Goal: Check status: Check status

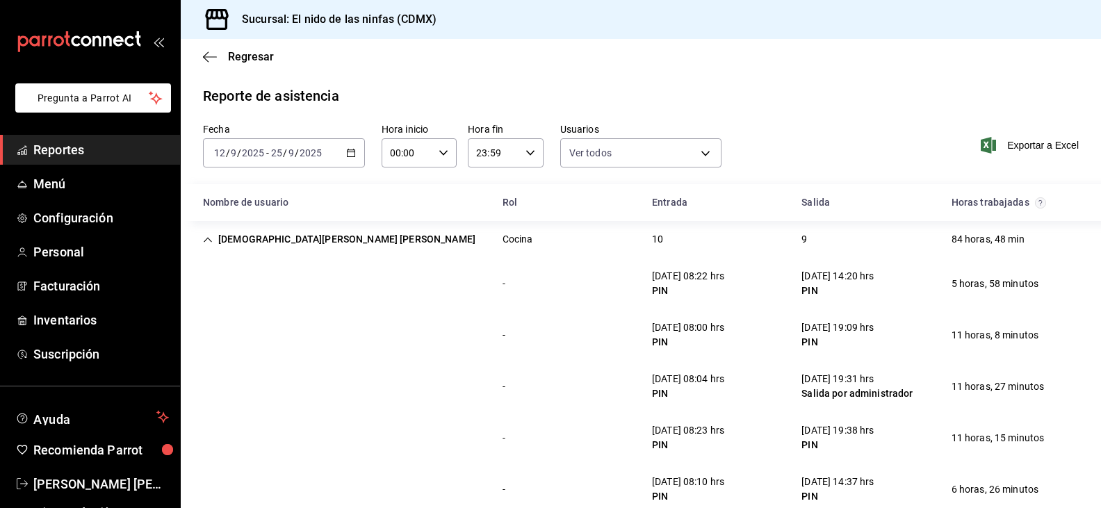
scroll to position [7670, 0]
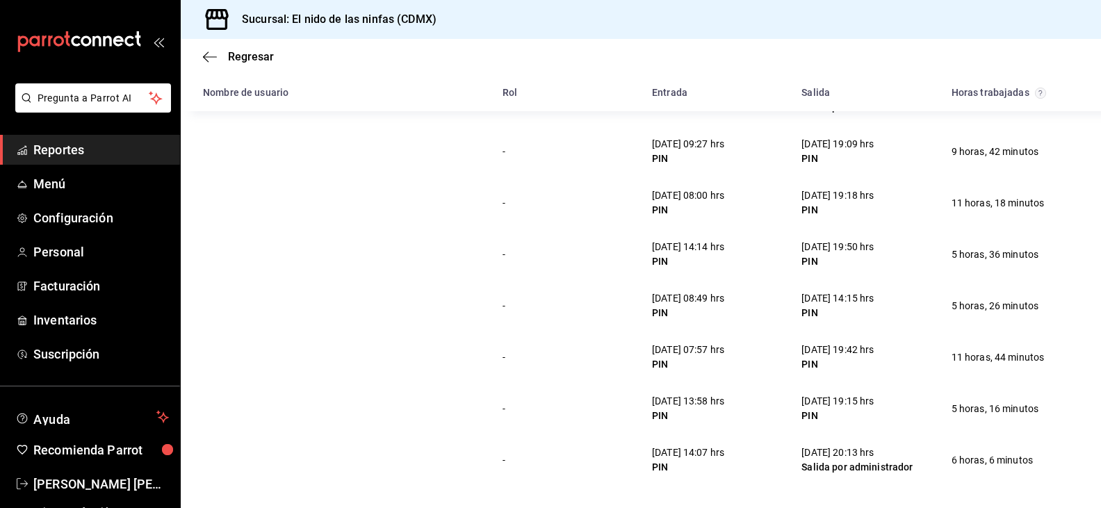
click at [111, 138] on link "Reportes" at bounding box center [90, 150] width 180 height 30
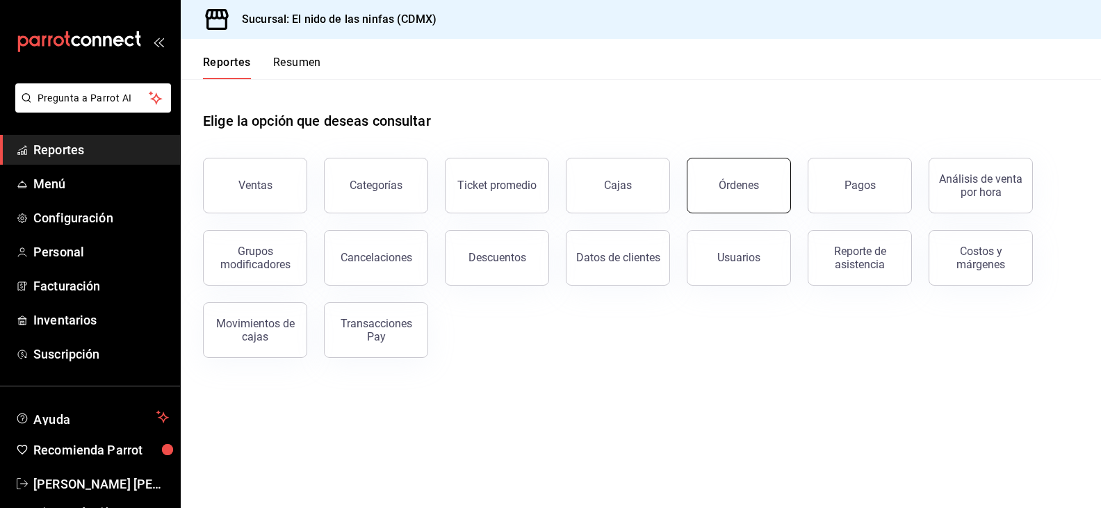
click at [770, 188] on button "Órdenes" at bounding box center [739, 186] width 104 height 56
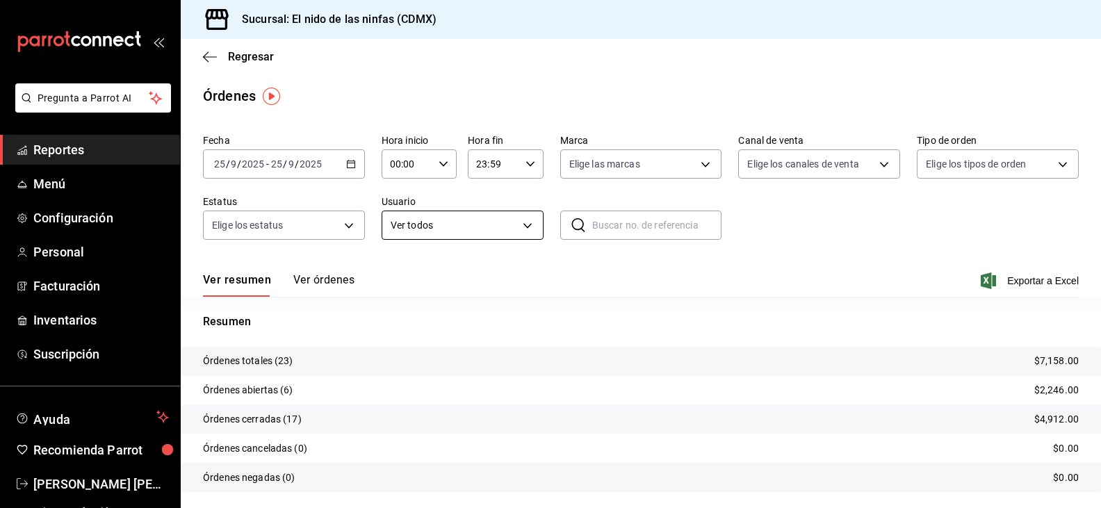
click at [482, 233] on body "Pregunta a Parrot AI Reportes Menú Configuración Personal Facturación Inventari…" at bounding box center [550, 254] width 1101 height 508
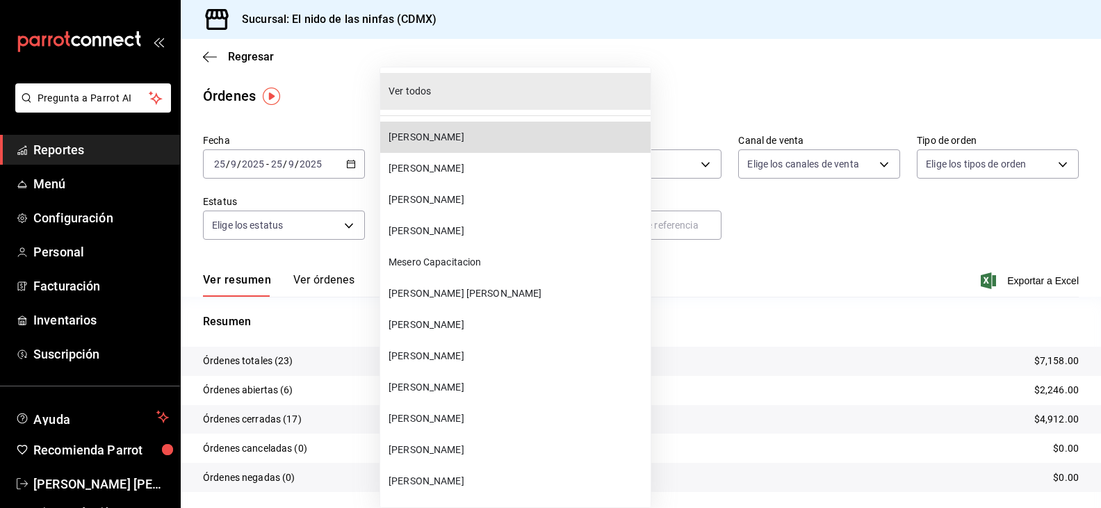
click at [444, 141] on span "[PERSON_NAME]" at bounding box center [517, 137] width 257 height 15
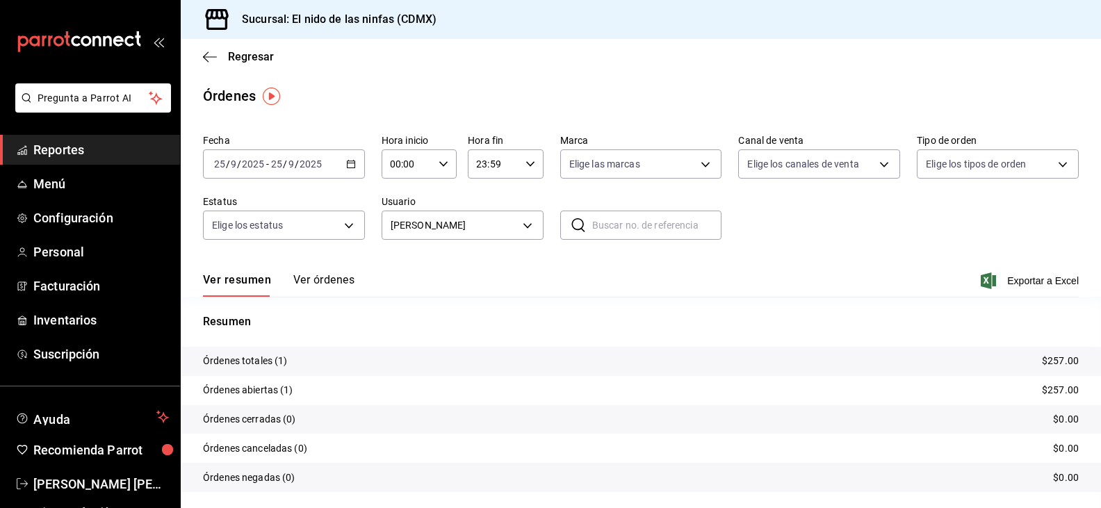
scroll to position [38, 0]
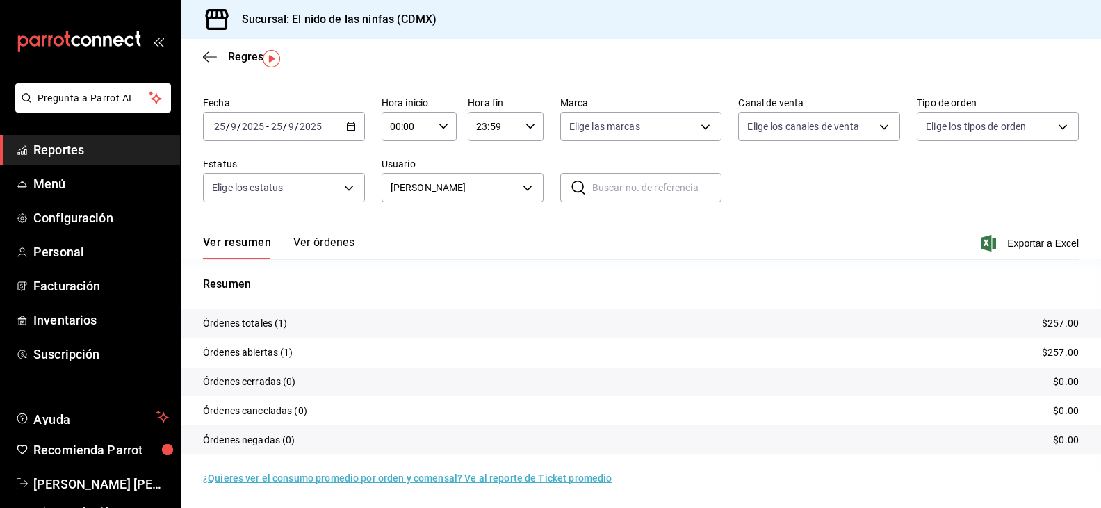
click at [347, 127] on icon "button" at bounding box center [351, 127] width 10 height 10
click at [259, 331] on span "Rango de fechas" at bounding box center [269, 325] width 108 height 15
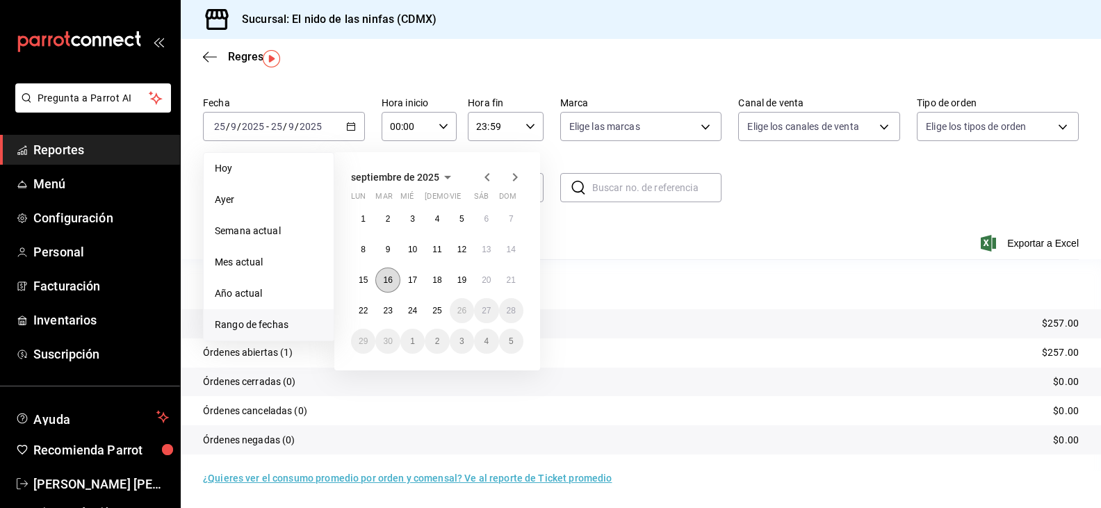
click at [394, 282] on button "16" at bounding box center [387, 280] width 24 height 25
click at [511, 280] on abbr "21" at bounding box center [511, 280] width 9 height 10
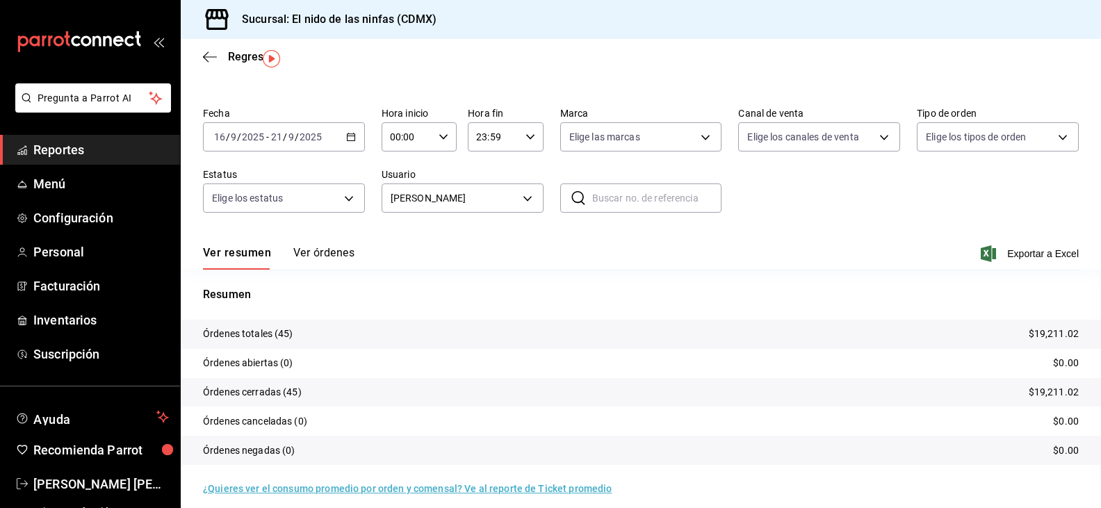
scroll to position [38, 0]
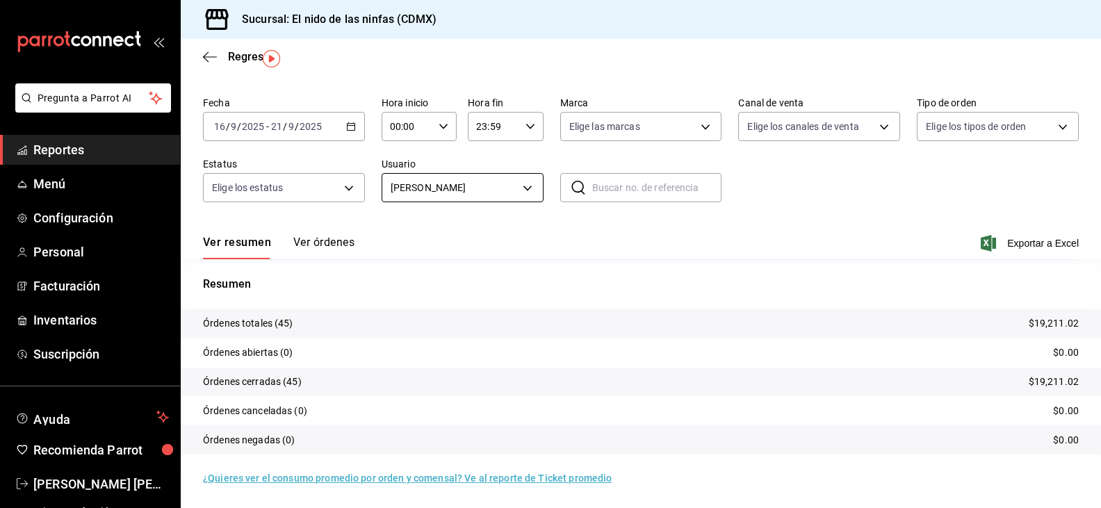
click at [476, 182] on body "Pregunta a Parrot AI Reportes Menú Configuración Personal Facturación Inventari…" at bounding box center [550, 254] width 1101 height 508
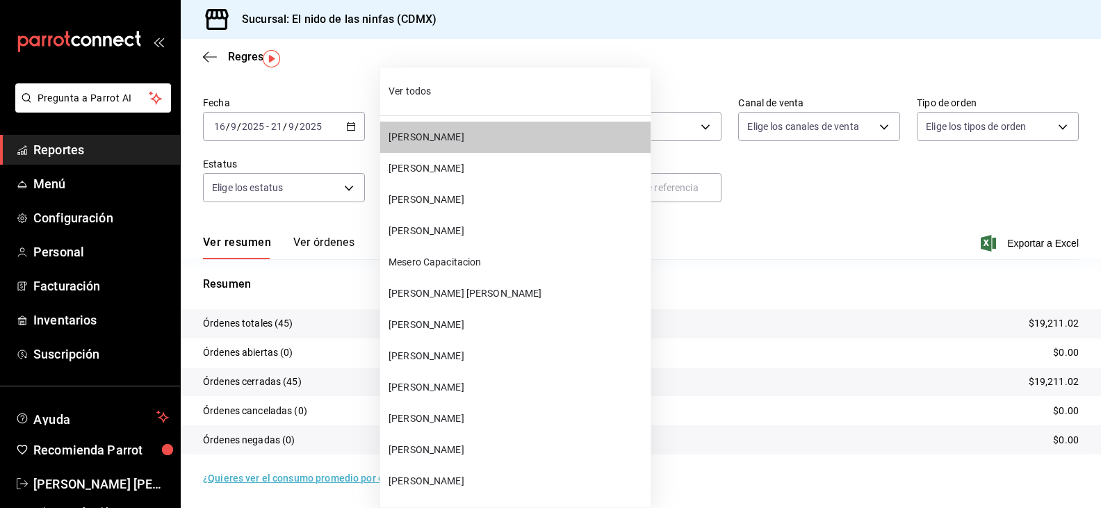
click at [443, 165] on span "[PERSON_NAME]" at bounding box center [517, 168] width 257 height 15
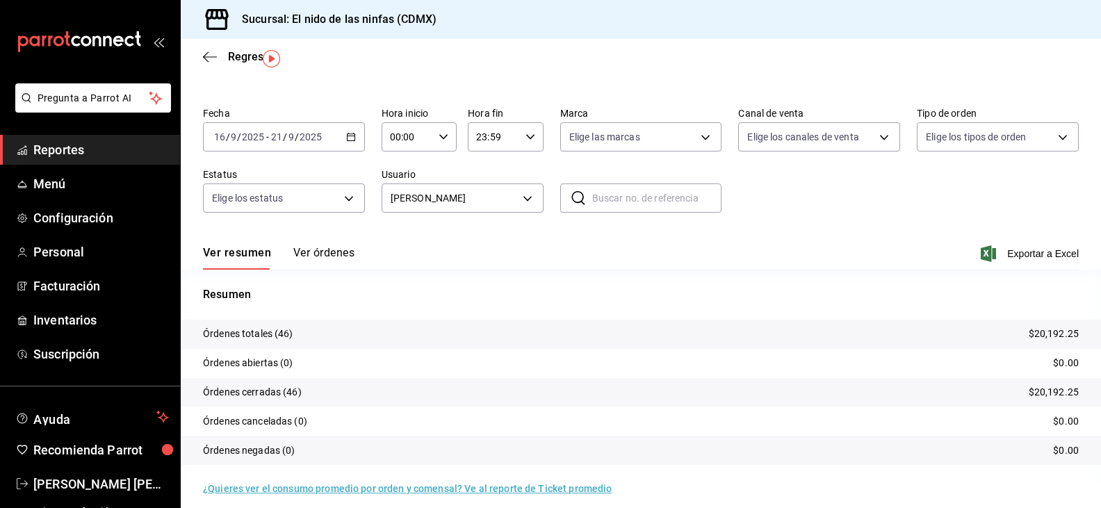
scroll to position [38, 0]
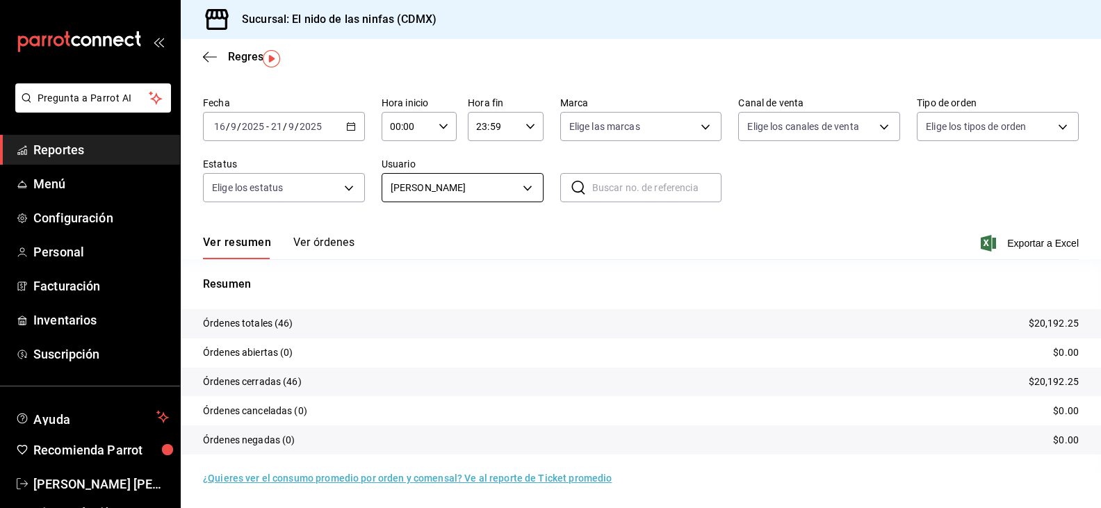
click at [530, 196] on body "Pregunta a Parrot AI Reportes Menú Configuración Personal Facturación Inventari…" at bounding box center [550, 254] width 1101 height 508
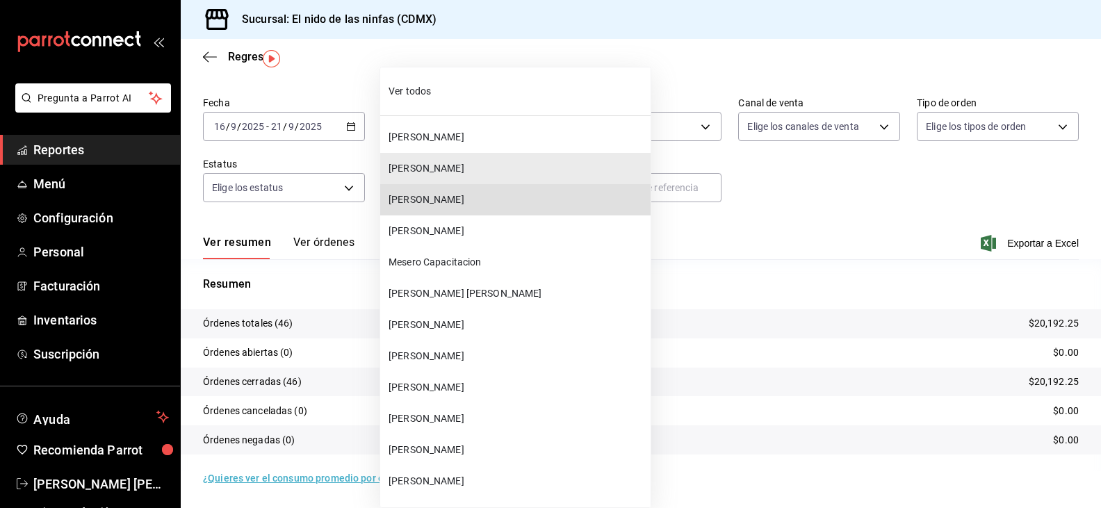
click at [491, 200] on span "[PERSON_NAME]" at bounding box center [517, 200] width 257 height 15
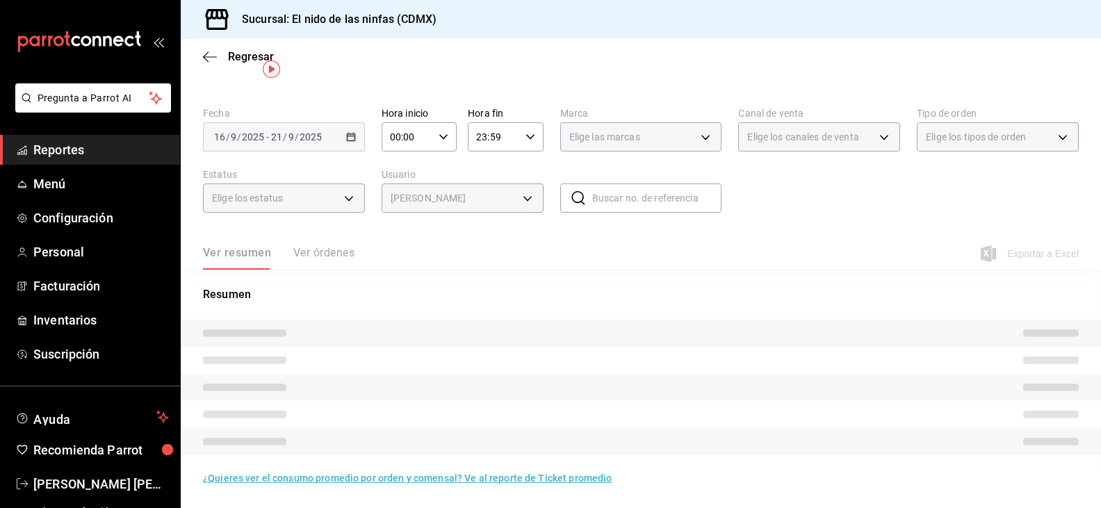
scroll to position [38, 0]
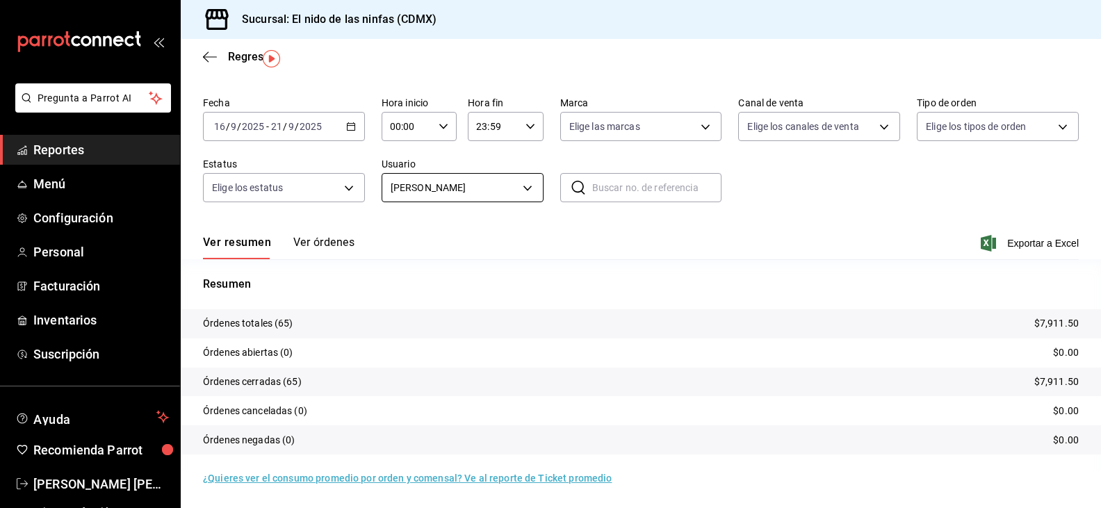
click at [519, 181] on body "Pregunta a Parrot AI Reportes Menú Configuración Personal Facturación Inventari…" at bounding box center [550, 254] width 1101 height 508
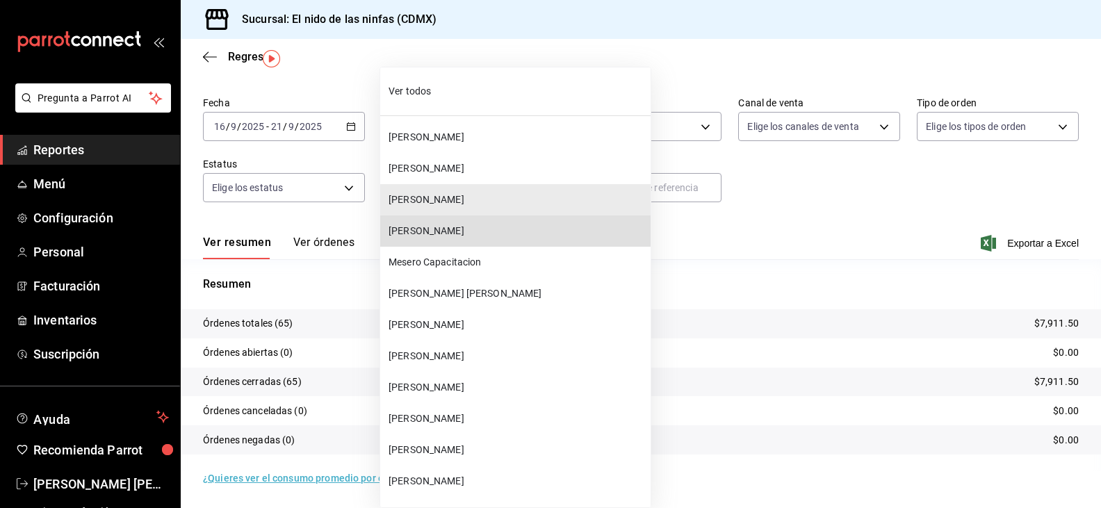
click at [453, 237] on span "[PERSON_NAME]" at bounding box center [517, 231] width 257 height 15
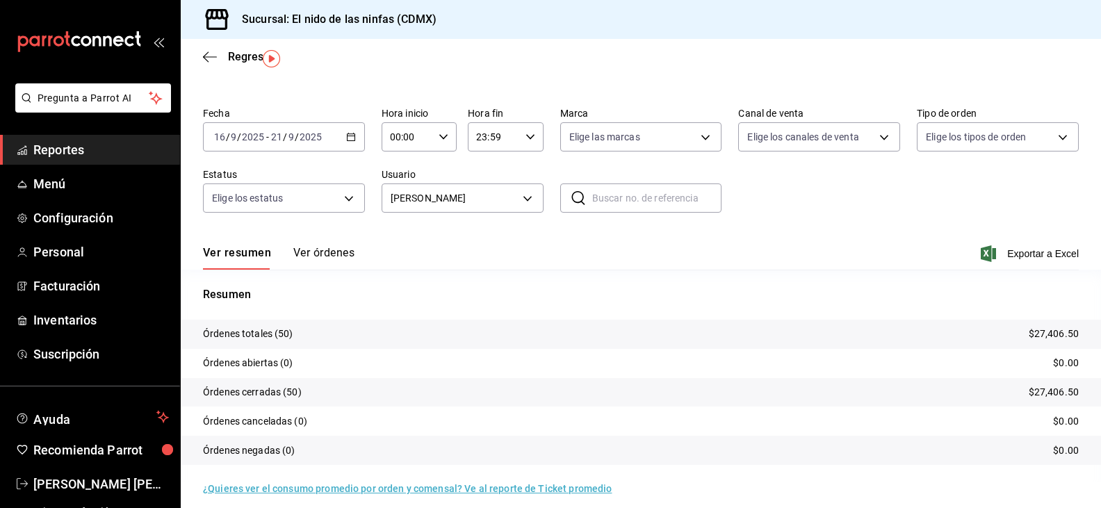
scroll to position [38, 0]
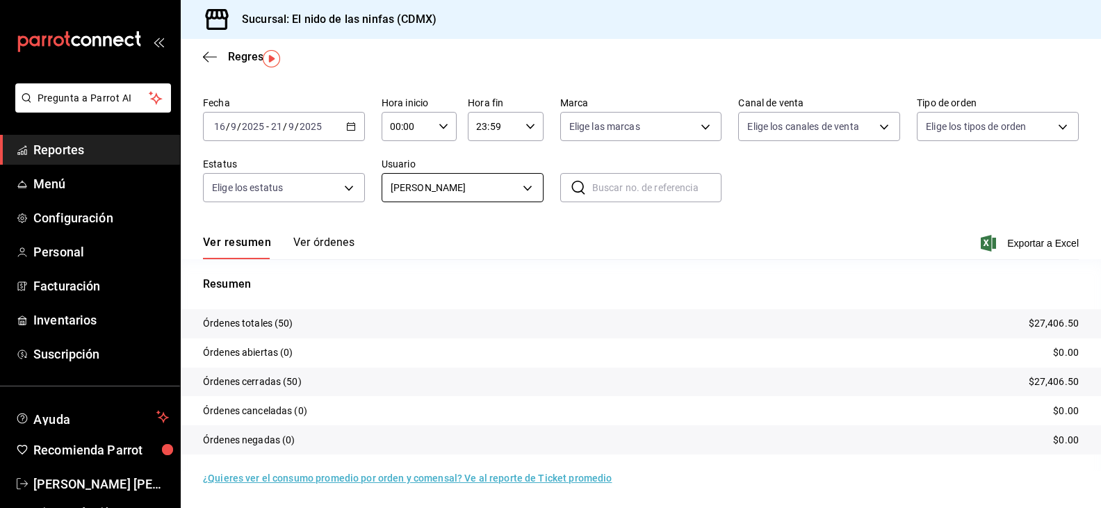
click at [528, 188] on body "Pregunta a Parrot AI Reportes Menú Configuración Personal Facturación Inventari…" at bounding box center [550, 254] width 1101 height 508
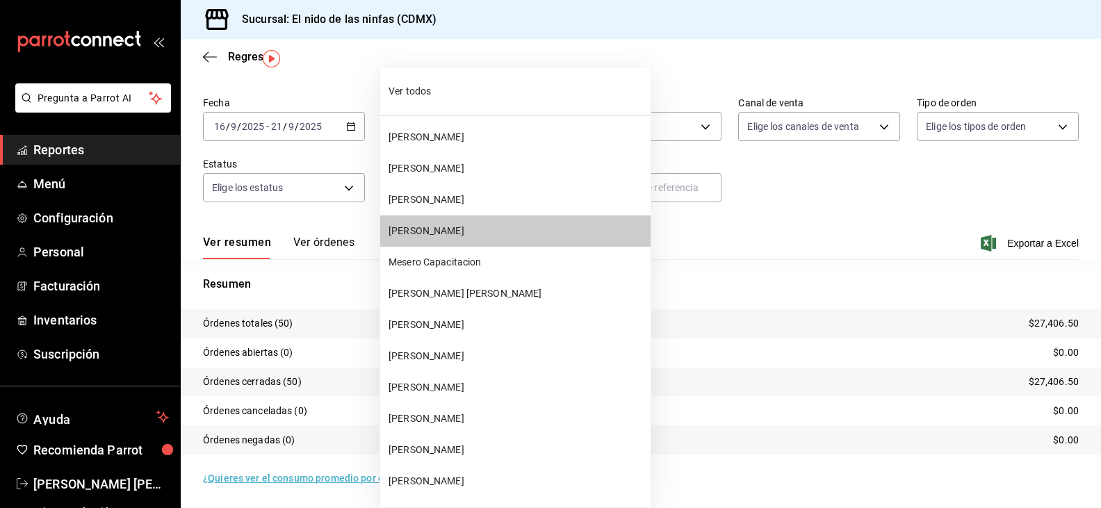
click at [457, 262] on span "Mesero Capacitacion" at bounding box center [517, 262] width 257 height 15
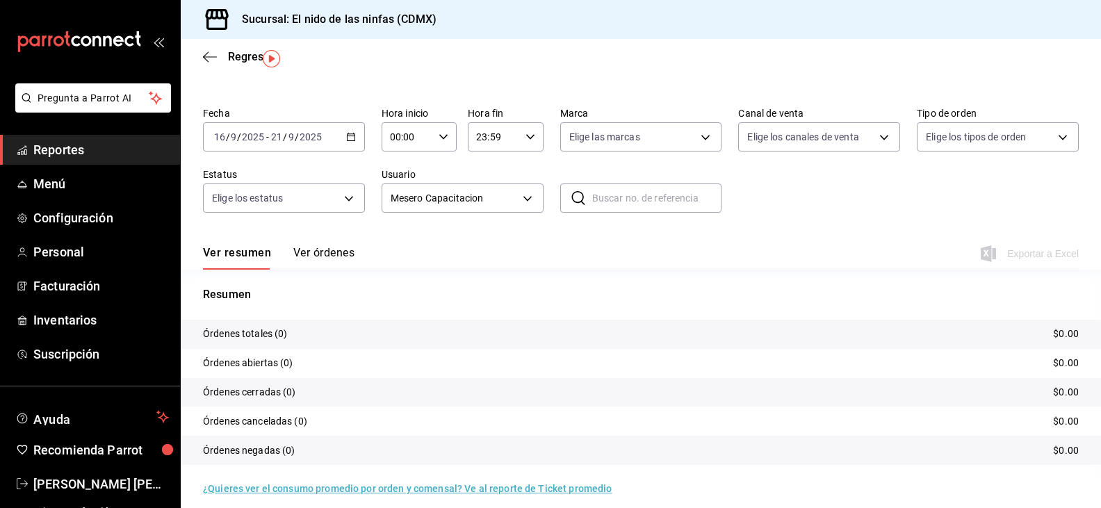
scroll to position [38, 0]
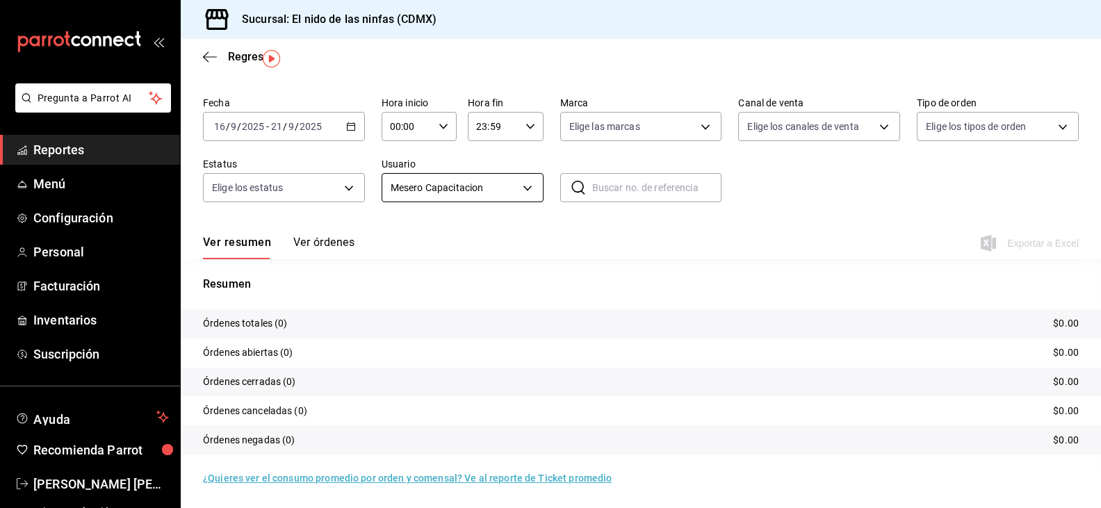
click at [517, 181] on body "Pregunta a Parrot AI Reportes Menú Configuración Personal Facturación Inventari…" at bounding box center [550, 254] width 1101 height 508
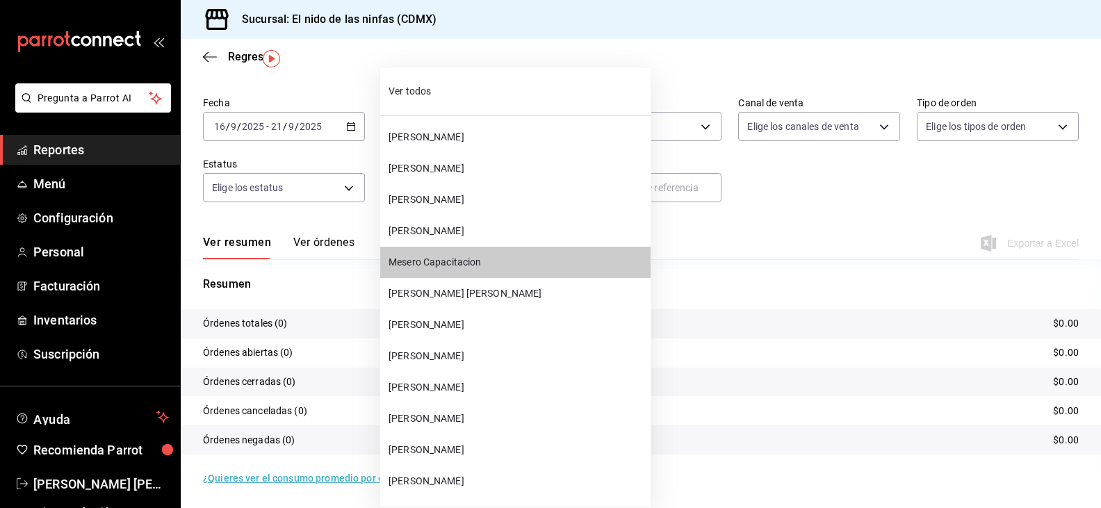
click at [468, 295] on span "[PERSON_NAME] [PERSON_NAME]" at bounding box center [517, 293] width 257 height 15
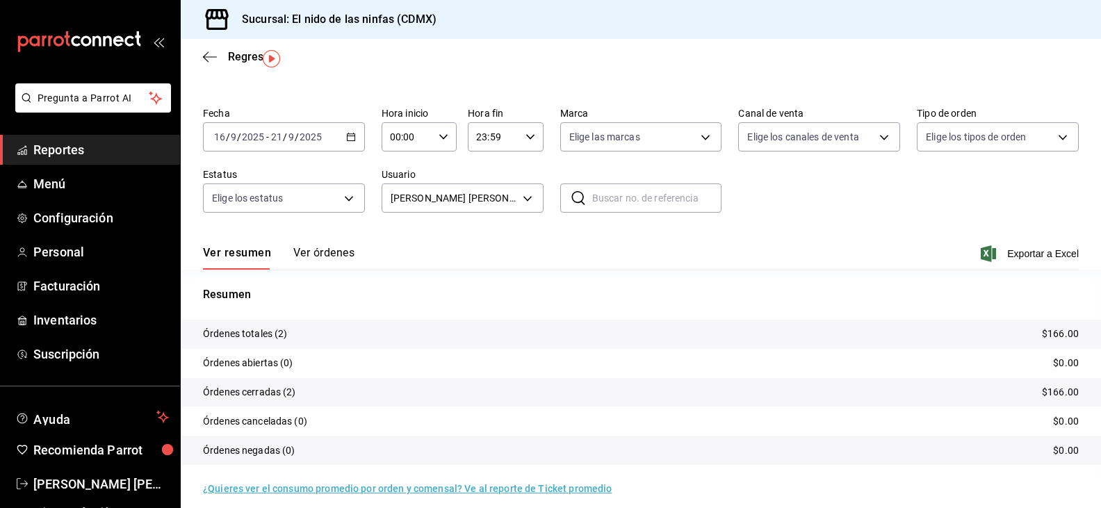
scroll to position [38, 0]
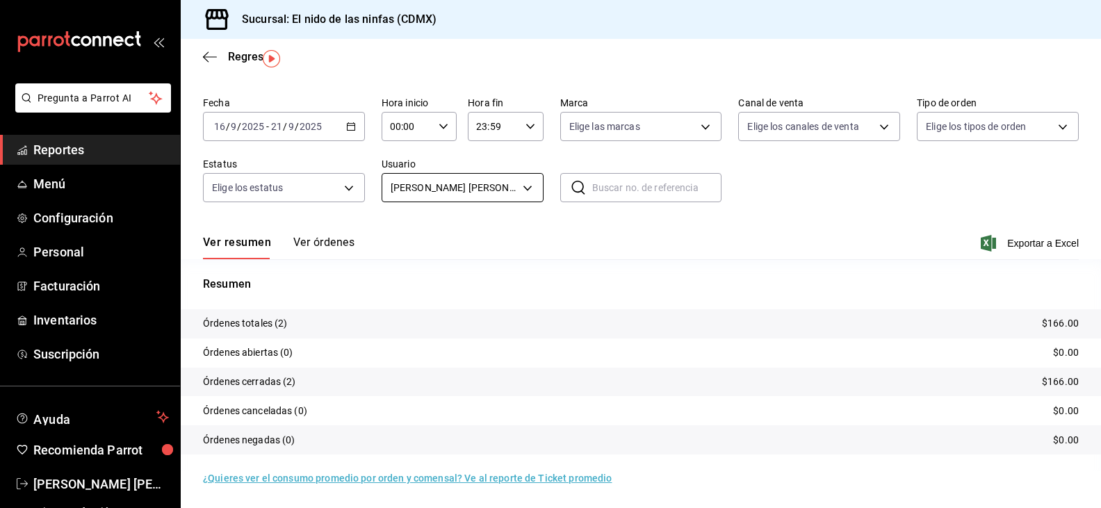
click at [510, 175] on body "Pregunta a Parrot AI Reportes Menú Configuración Personal Facturación Inventari…" at bounding box center [550, 254] width 1101 height 508
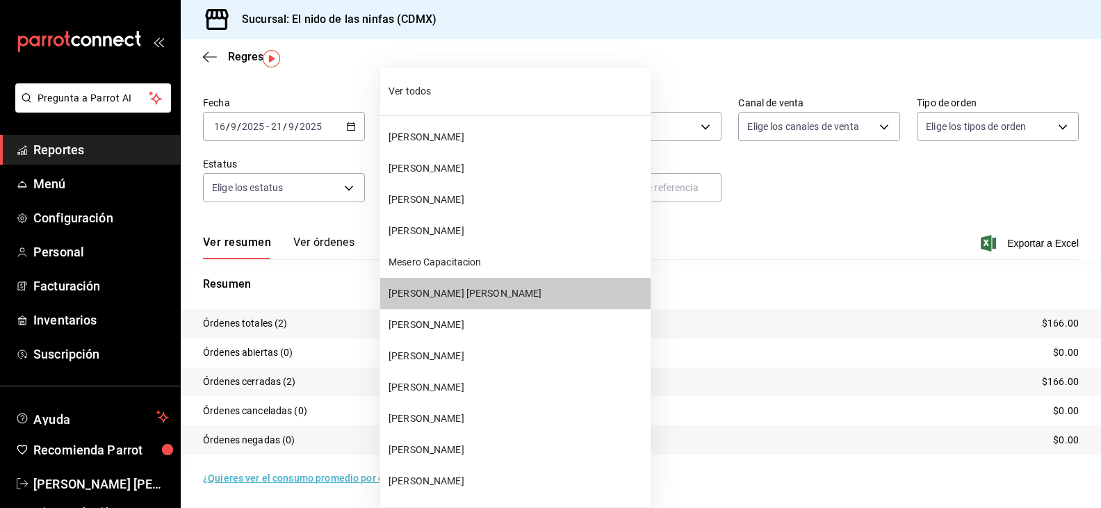
click at [471, 326] on span "[PERSON_NAME]" at bounding box center [517, 325] width 257 height 15
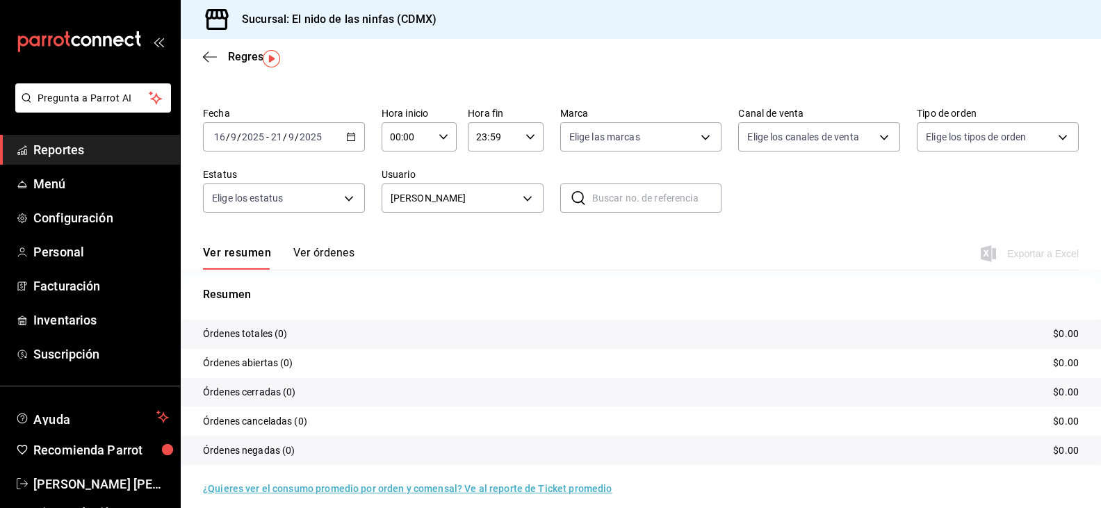
scroll to position [38, 0]
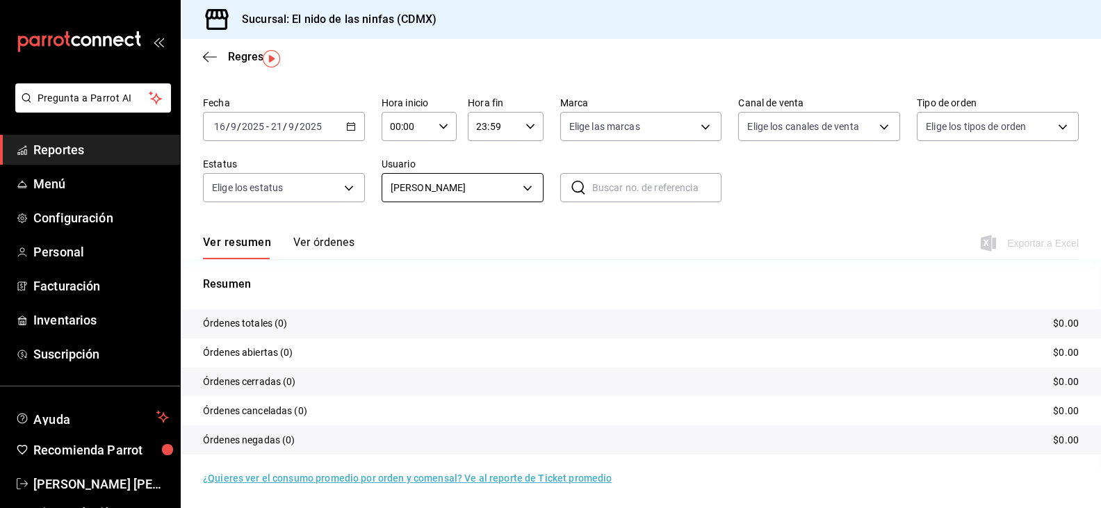
click at [514, 191] on body "Pregunta a Parrot AI Reportes Menú Configuración Personal Facturación Inventari…" at bounding box center [550, 254] width 1101 height 508
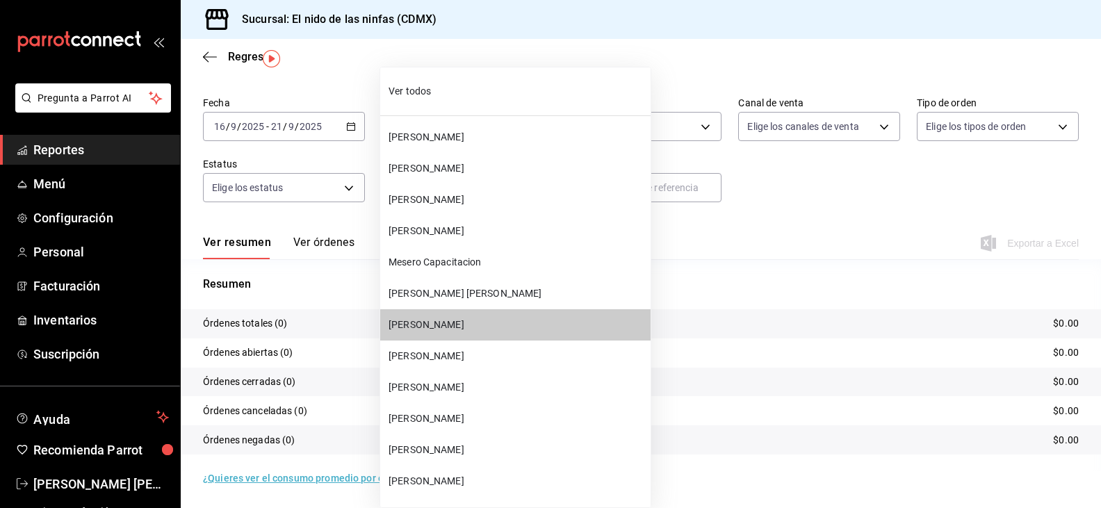
click at [439, 394] on span "[PERSON_NAME]" at bounding box center [517, 387] width 257 height 15
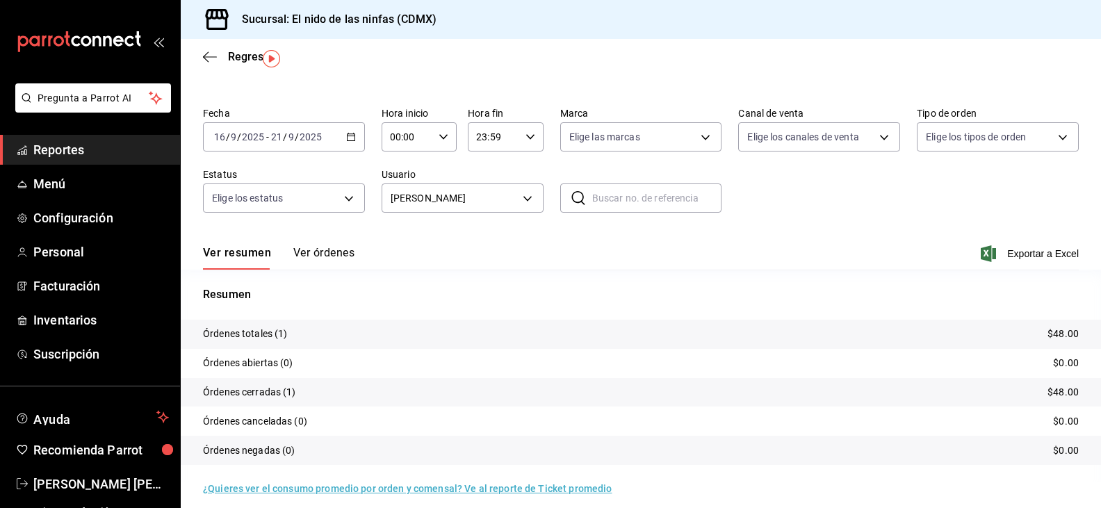
scroll to position [38, 0]
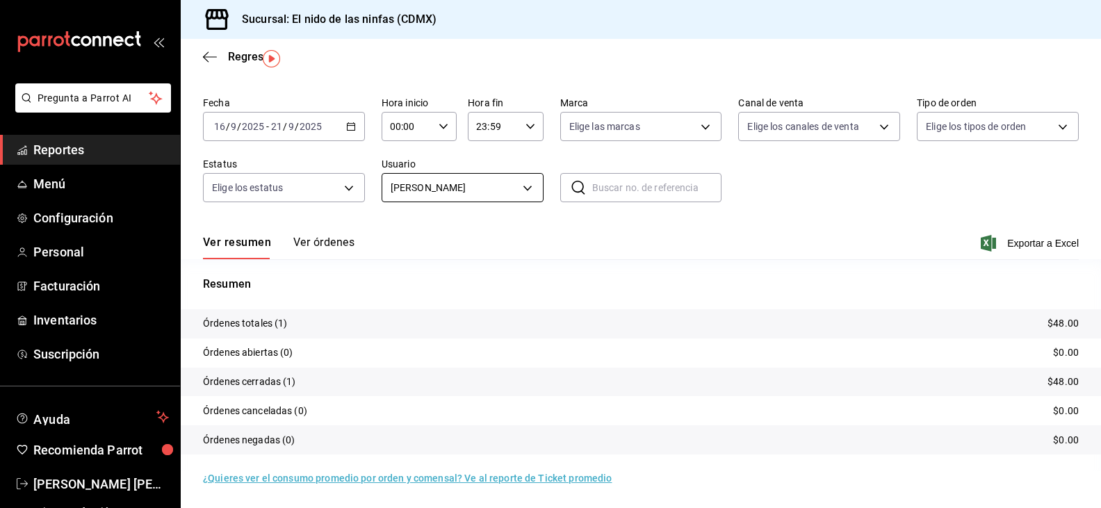
click at [512, 184] on body "Pregunta a Parrot AI Reportes Menú Configuración Personal Facturación Inventari…" at bounding box center [550, 254] width 1101 height 508
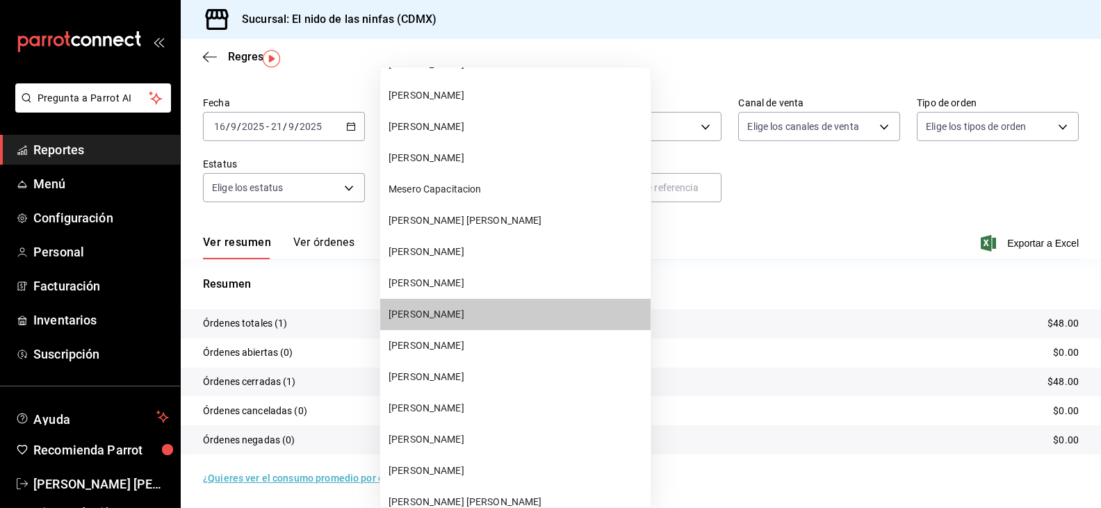
scroll to position [209, 0]
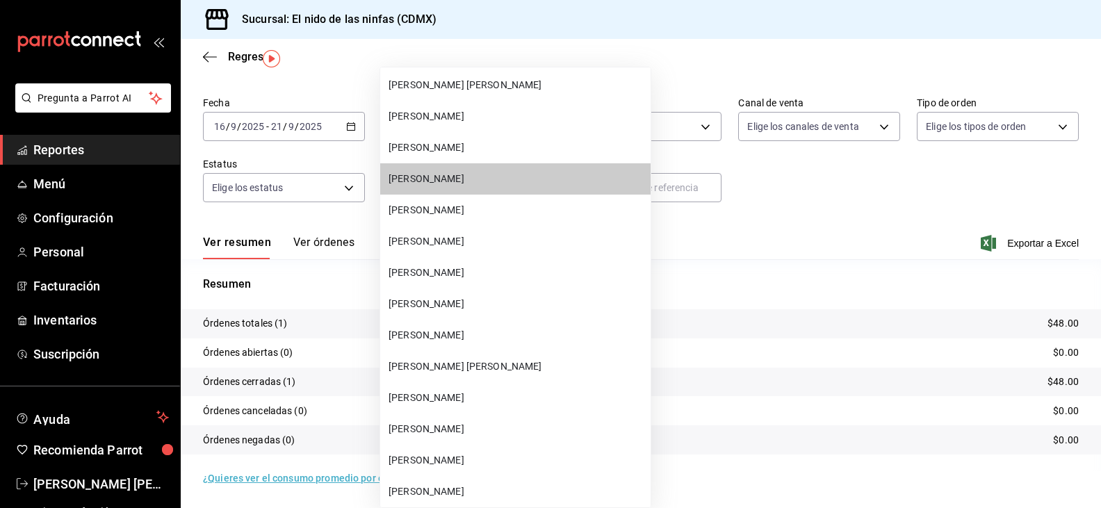
click at [455, 335] on span "[PERSON_NAME]" at bounding box center [517, 335] width 257 height 15
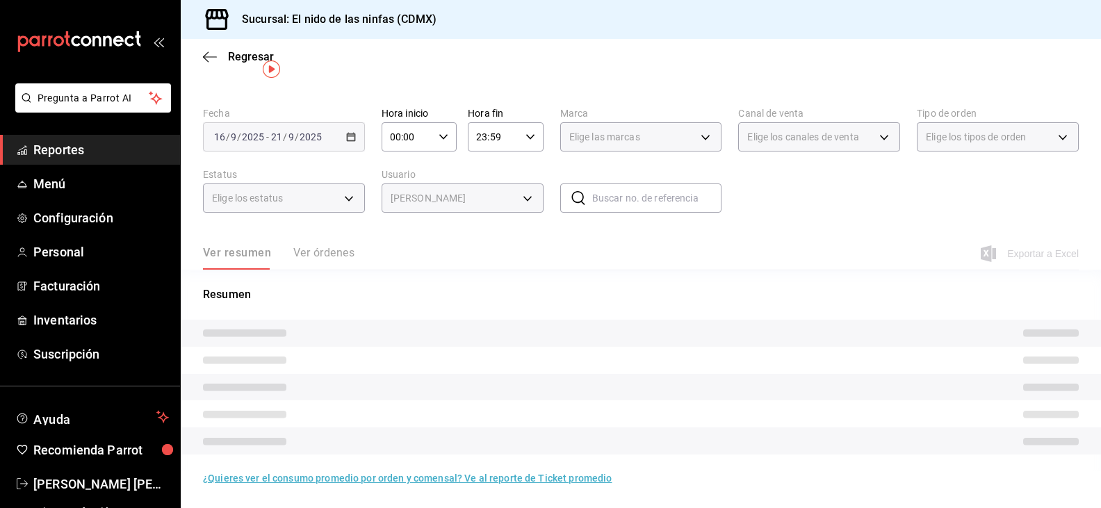
scroll to position [38, 0]
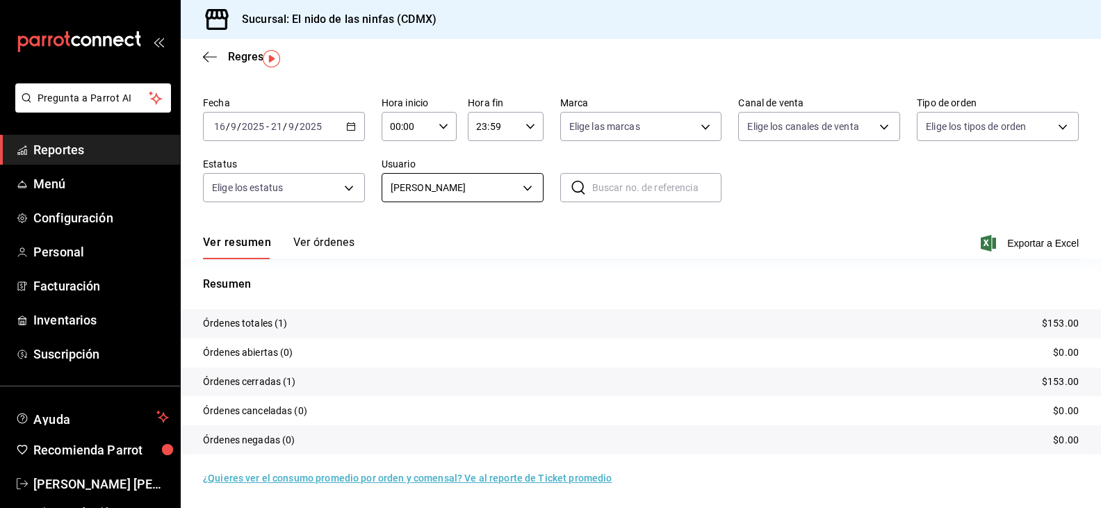
click at [506, 185] on body "Pregunta a Parrot AI Reportes Menú Configuración Personal Facturación Inventari…" at bounding box center [550, 254] width 1101 height 508
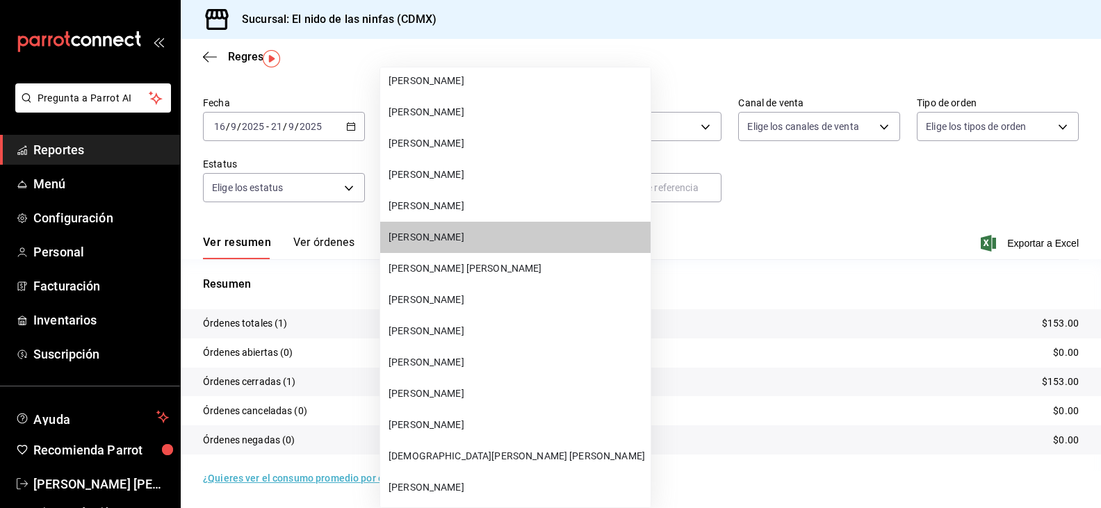
scroll to position [326, 0]
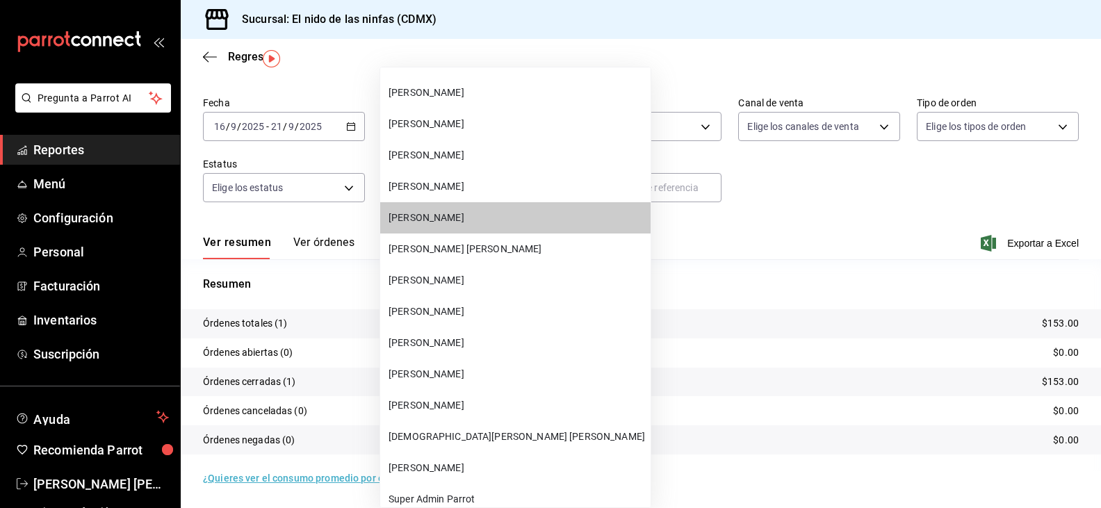
click at [441, 372] on span "[PERSON_NAME]" at bounding box center [517, 374] width 257 height 15
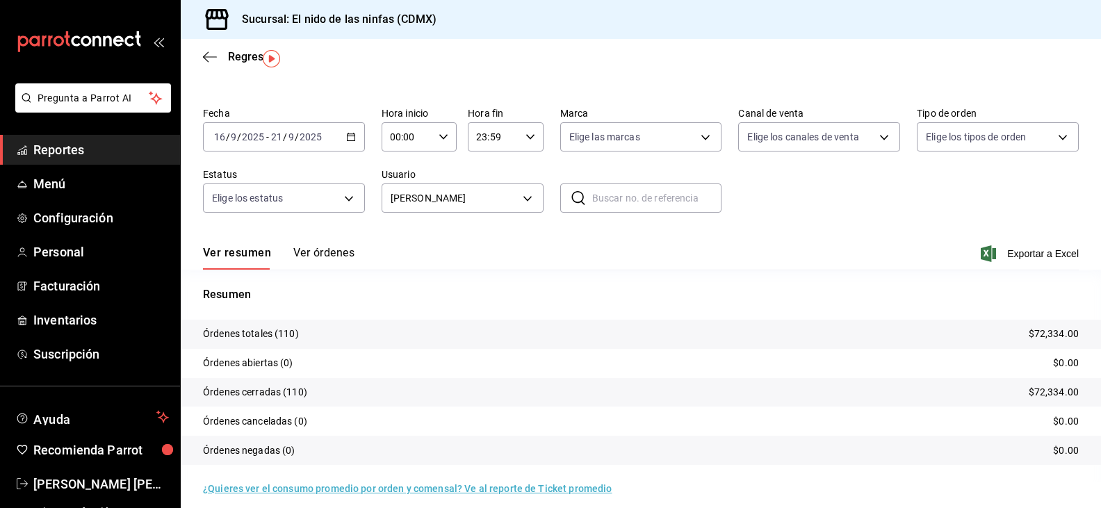
scroll to position [38, 0]
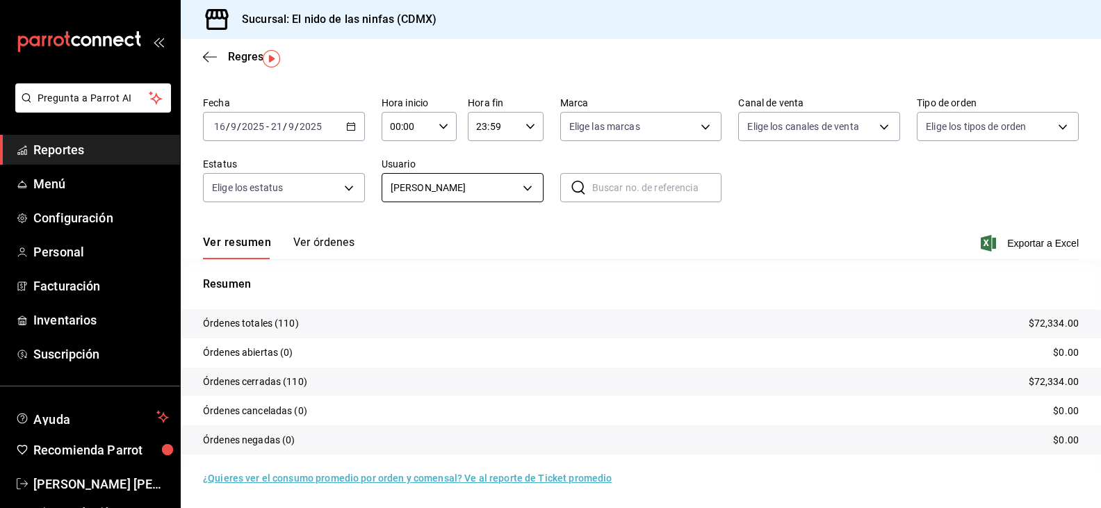
click at [498, 187] on body "Pregunta a Parrot AI Reportes Menú Configuración Personal Facturación Inventari…" at bounding box center [550, 254] width 1101 height 508
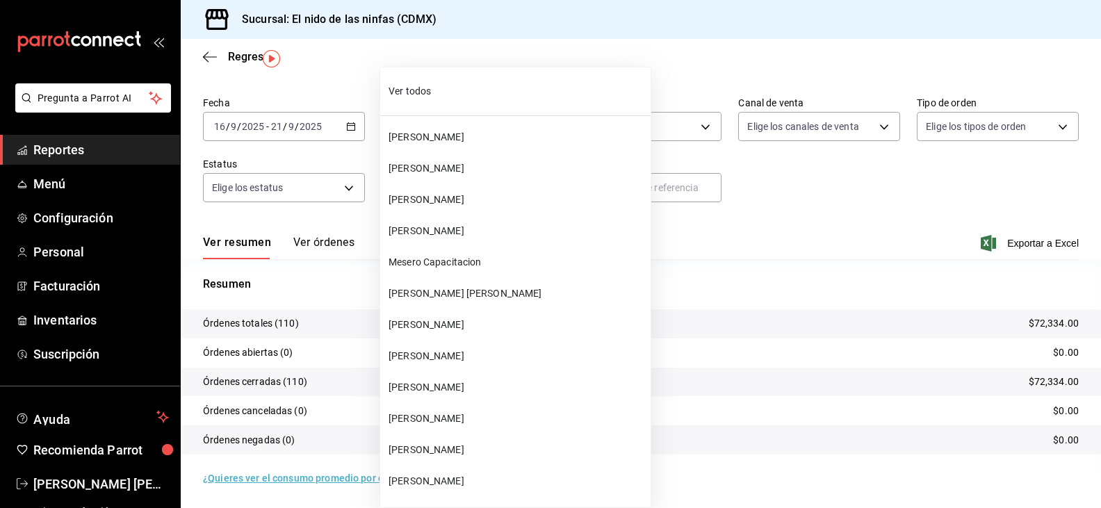
scroll to position [413, 0]
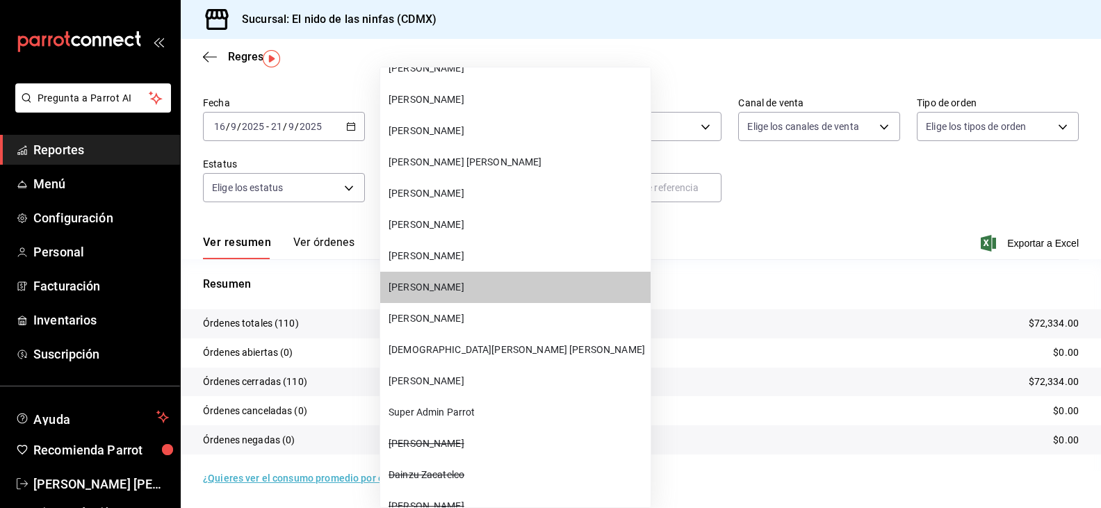
click at [456, 324] on span "[PERSON_NAME]" at bounding box center [517, 319] width 257 height 15
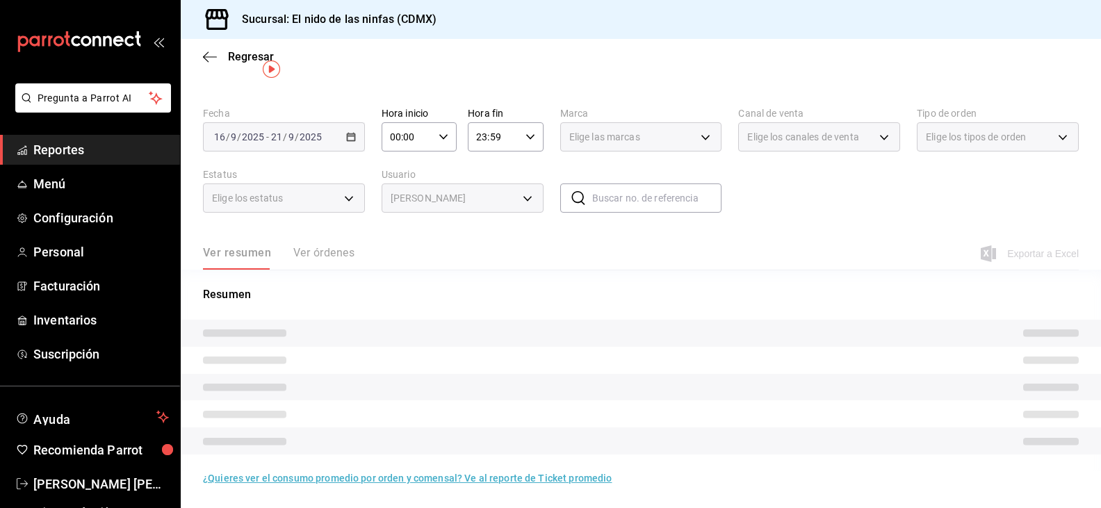
type input "21a1d7f6-d38f-4d7c-ada4-72772289f712"
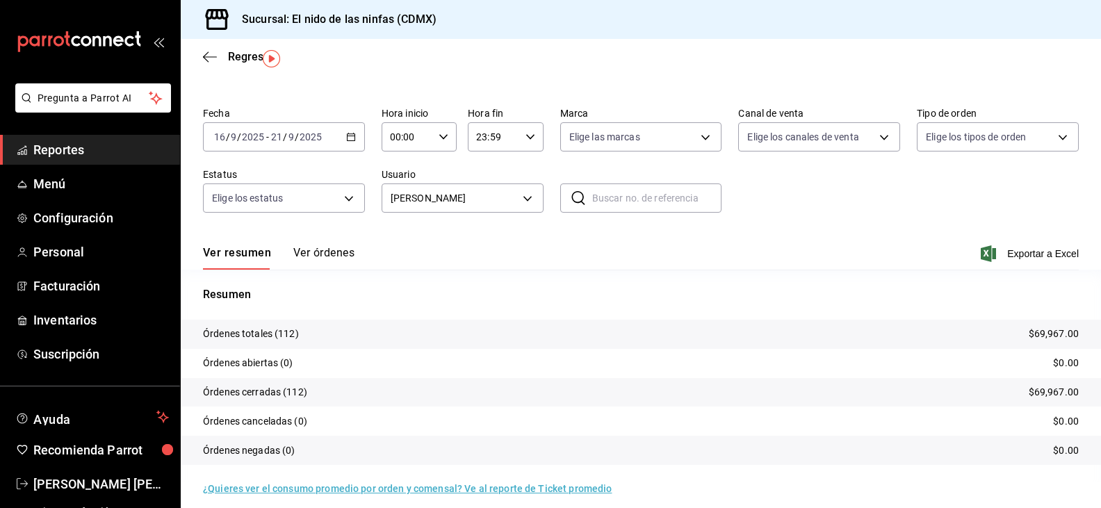
scroll to position [38, 0]
